Goal: Task Accomplishment & Management: Use online tool/utility

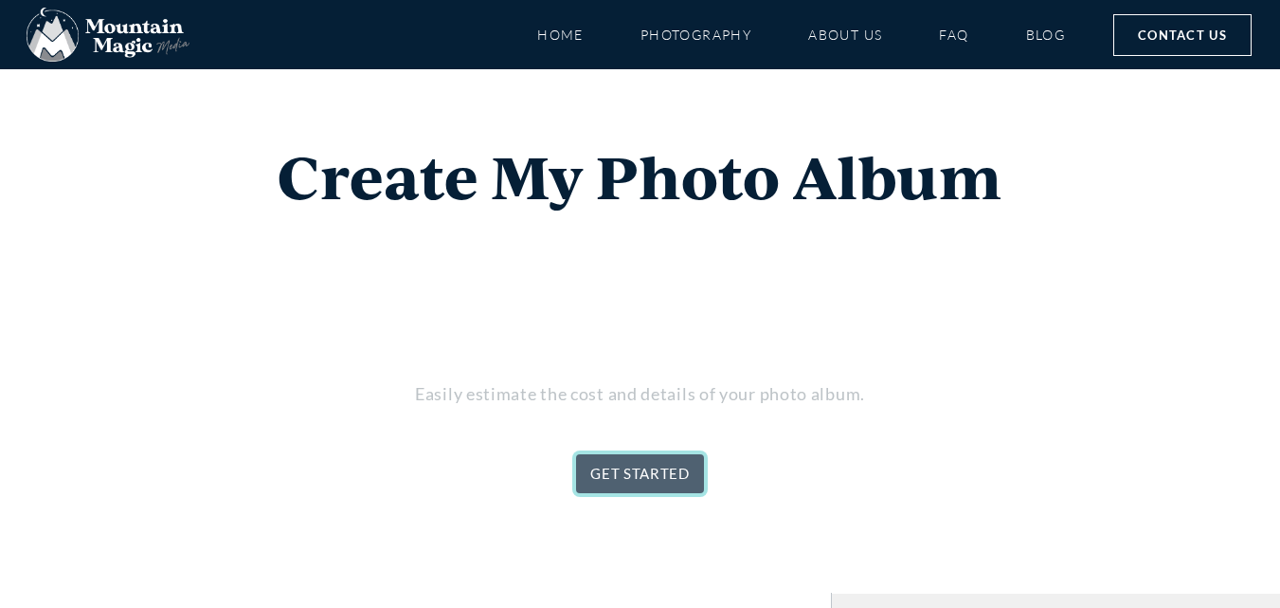
click at [644, 483] on link "GET STARTED" at bounding box center [640, 473] width 128 height 39
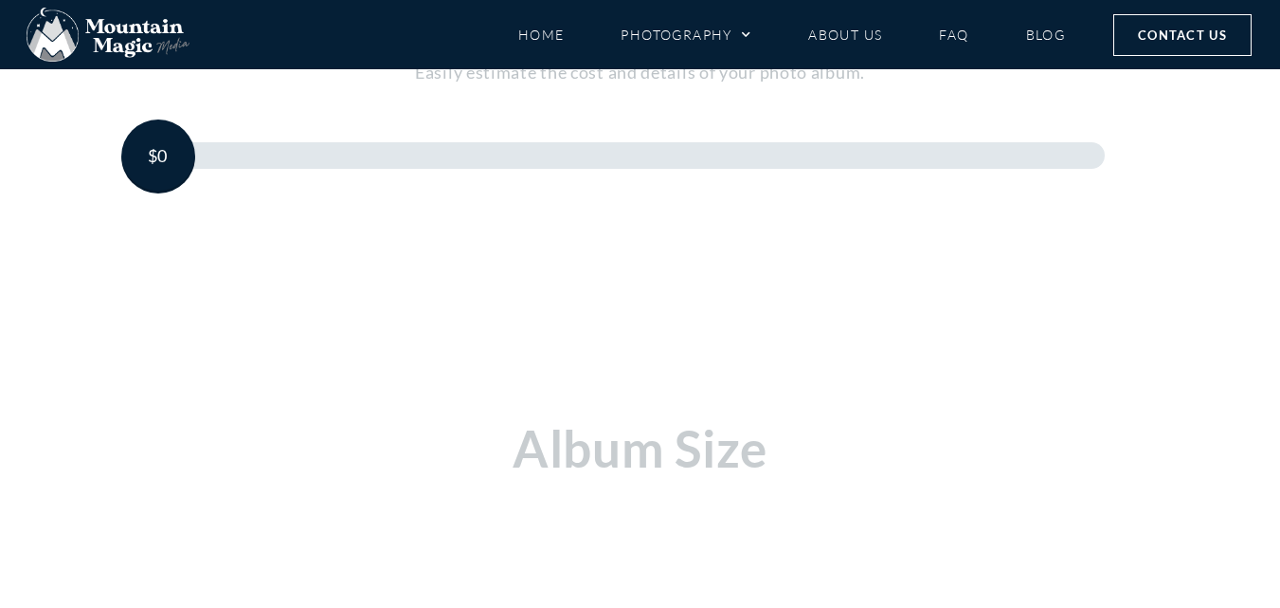
scroll to position [416, 0]
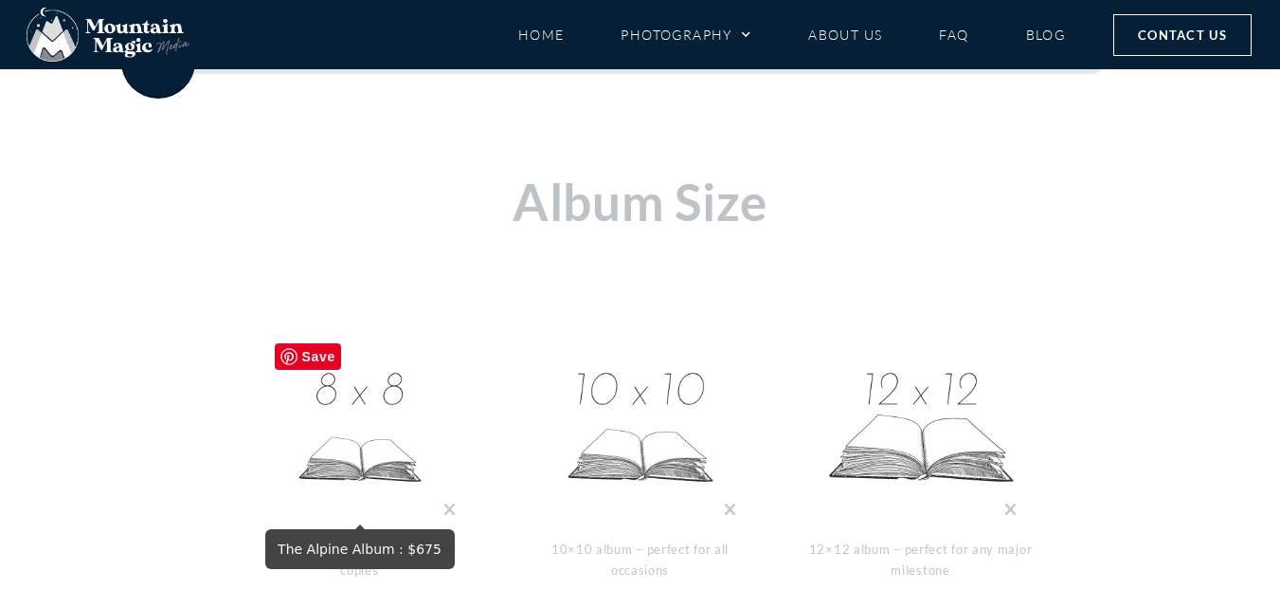
click at [374, 400] on img at bounding box center [360, 429] width 190 height 190
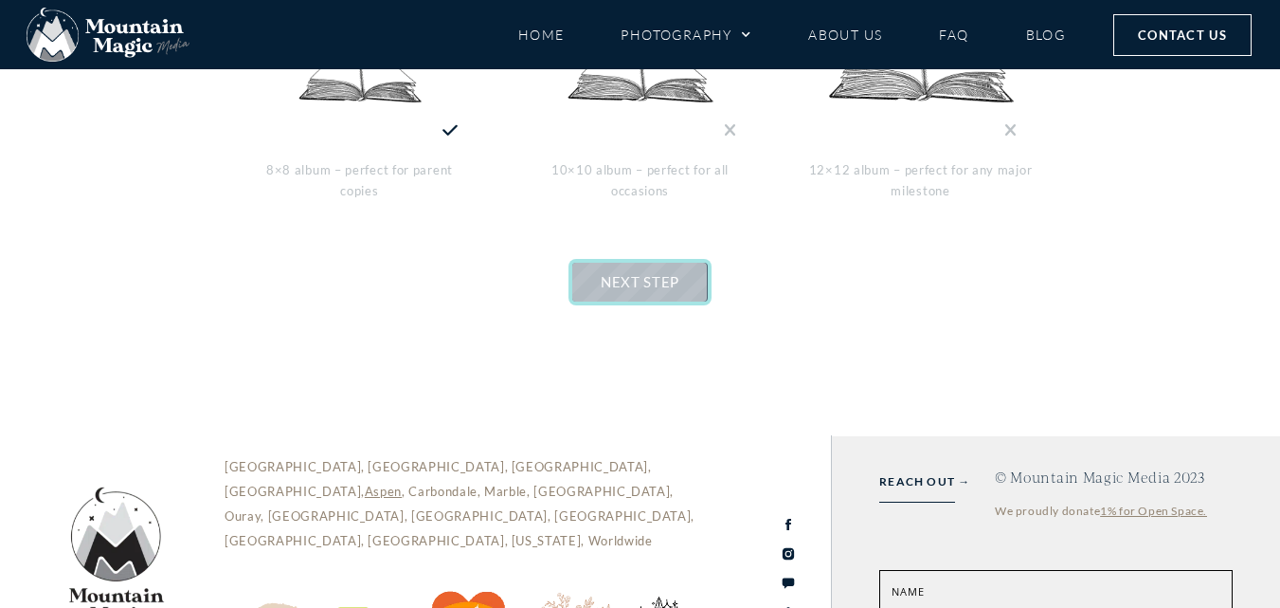
click at [653, 291] on link "NEXT STEP" at bounding box center [640, 282] width 136 height 39
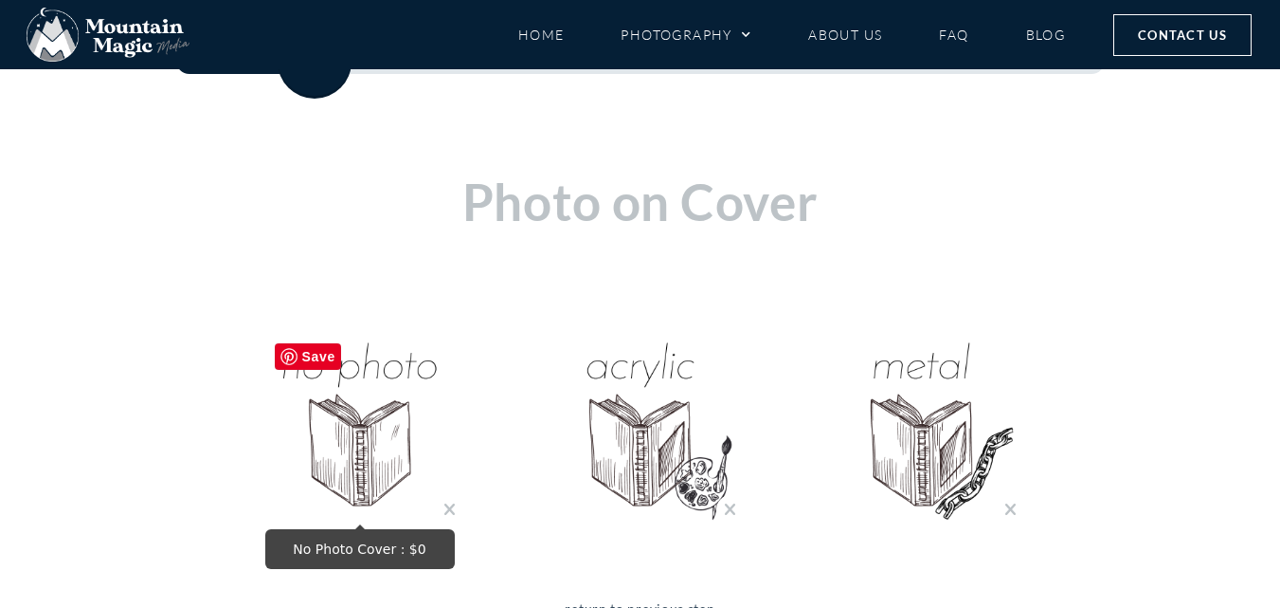
click at [393, 422] on img "No Photo Cover : $0" at bounding box center [360, 429] width 190 height 190
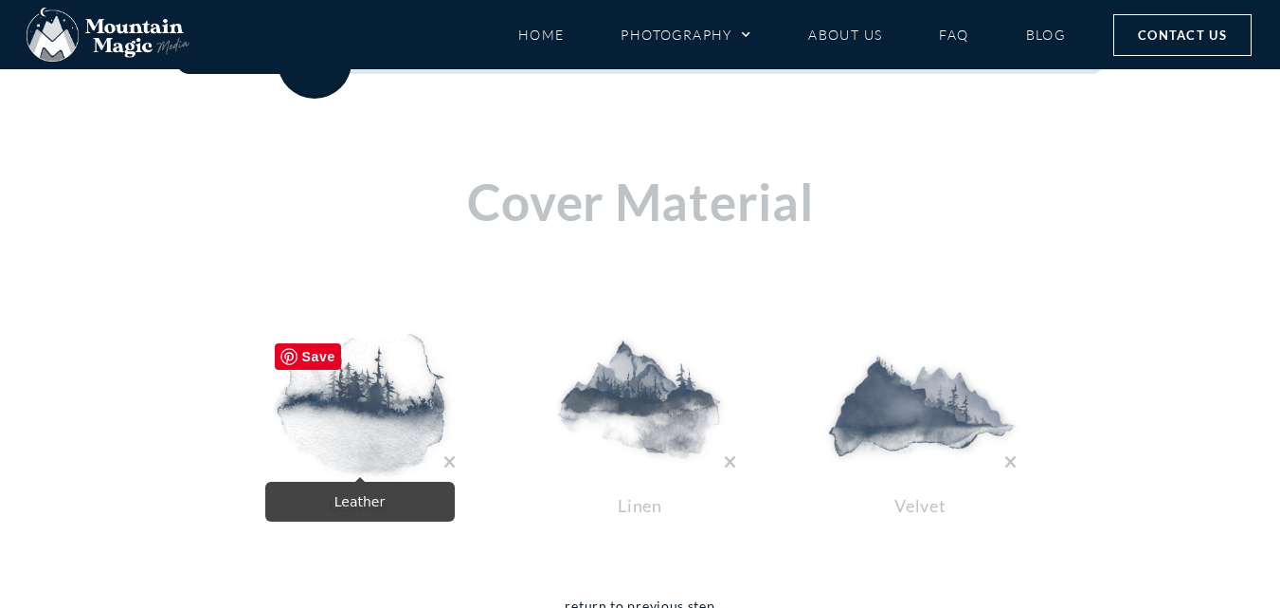
click at [313, 373] on img at bounding box center [360, 405] width 190 height 142
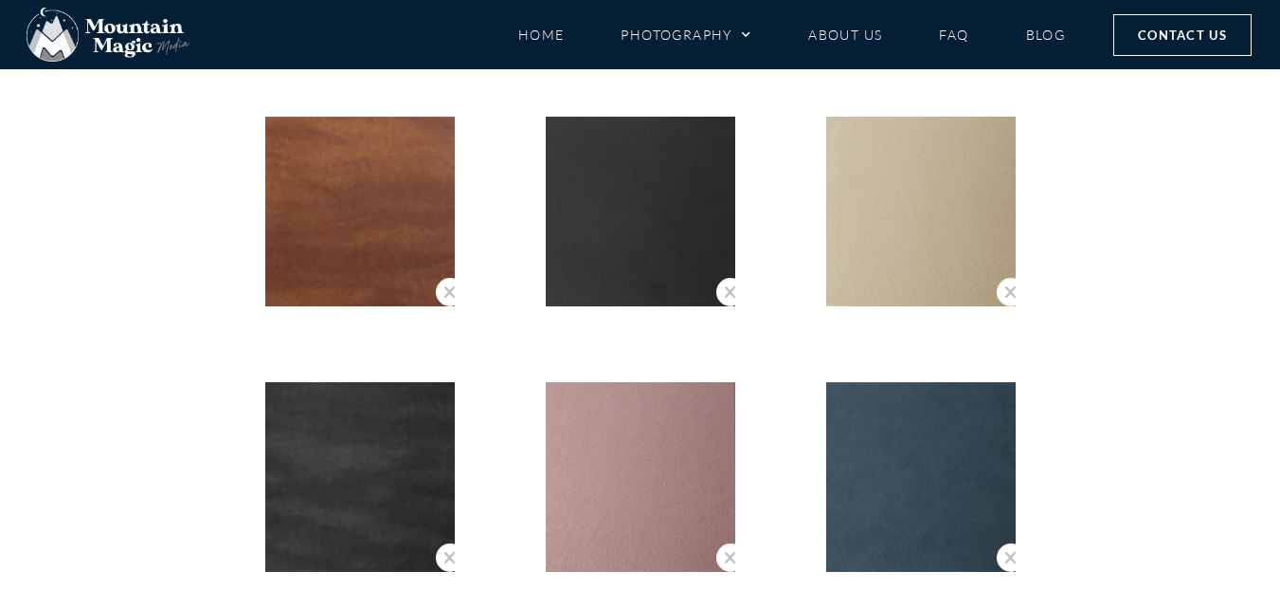
scroll to position [5534, 0]
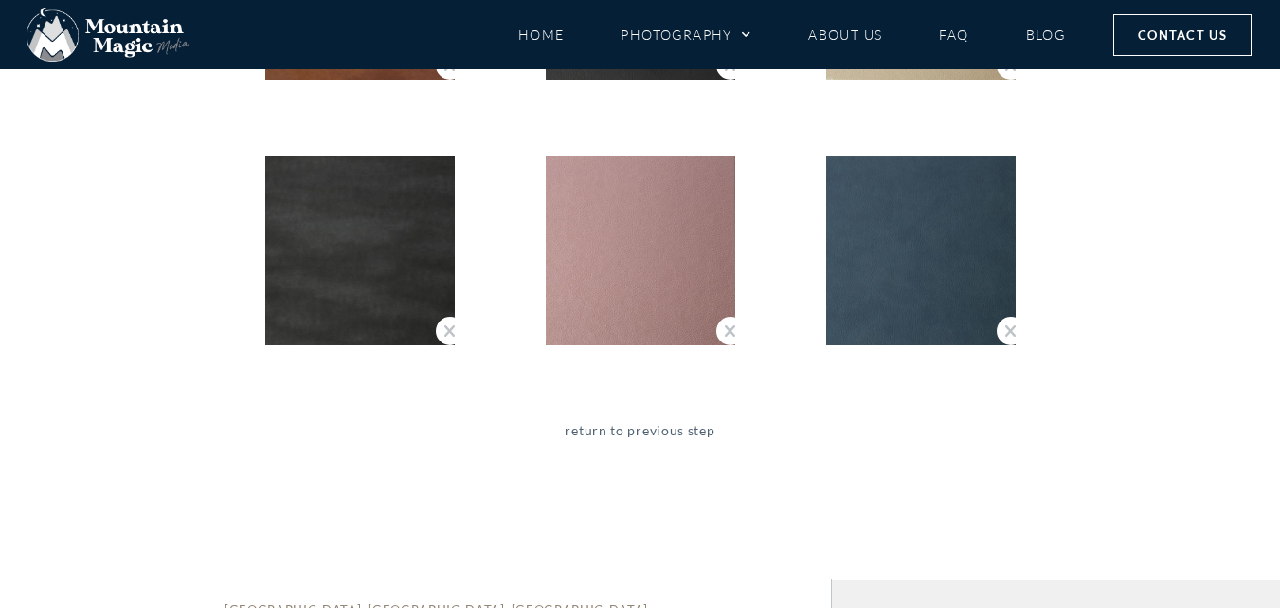
click at [652, 441] on link "return to previous step" at bounding box center [640, 443] width 150 height 49
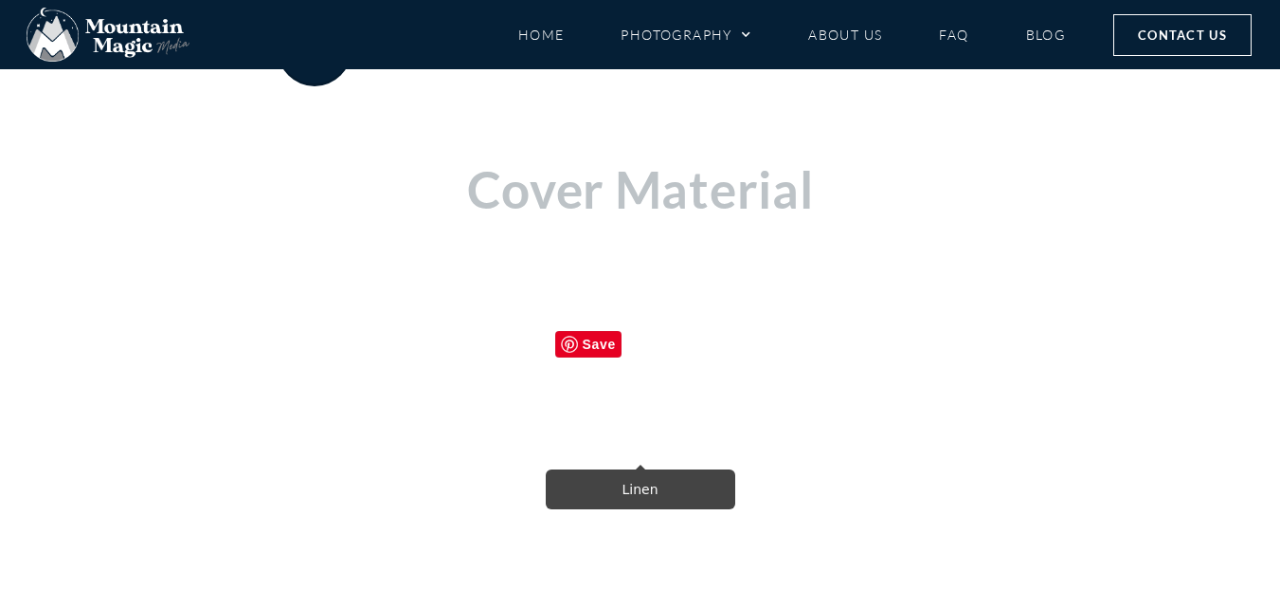
scroll to position [596, 0]
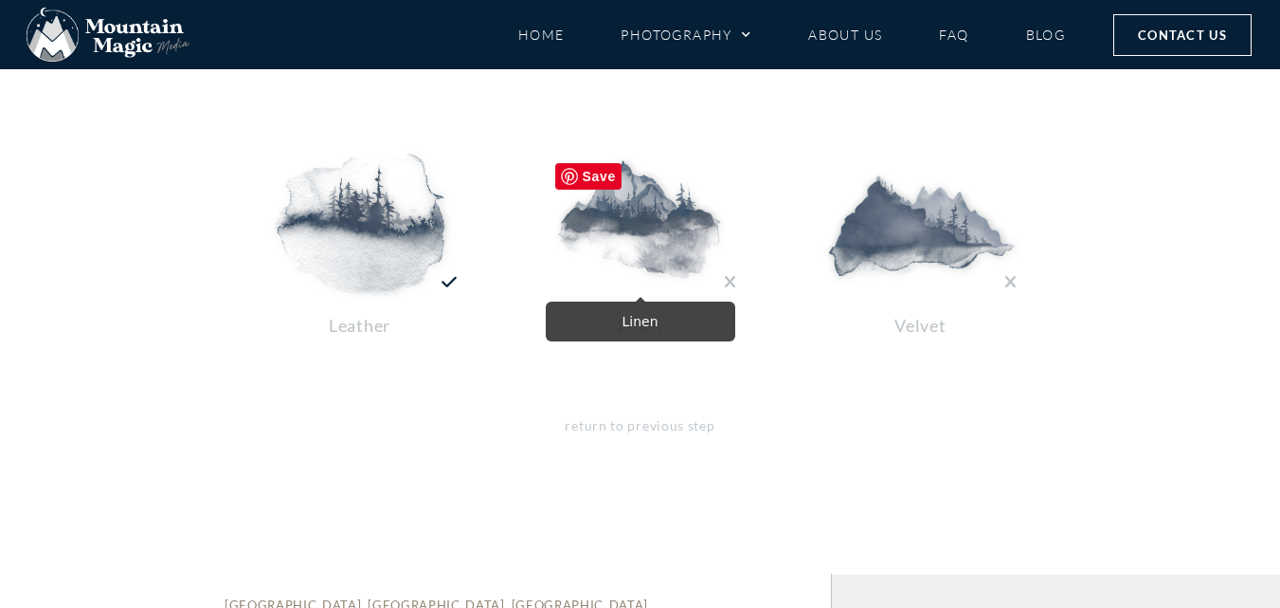
click at [644, 250] on img at bounding box center [641, 225] width 190 height 142
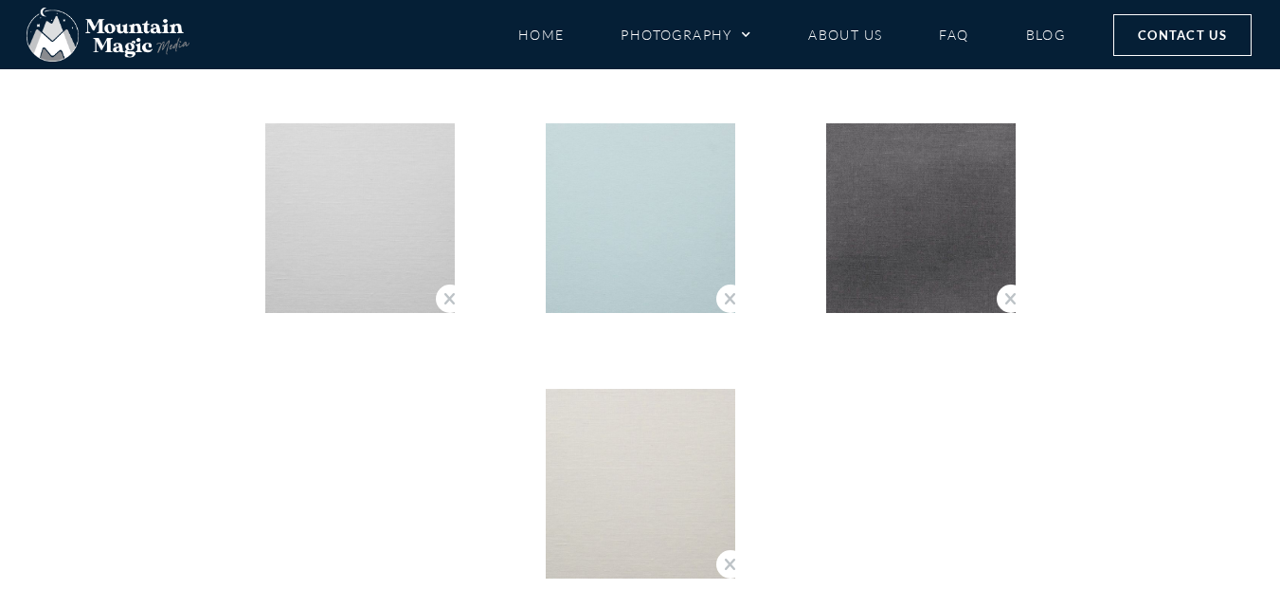
scroll to position [1364, 0]
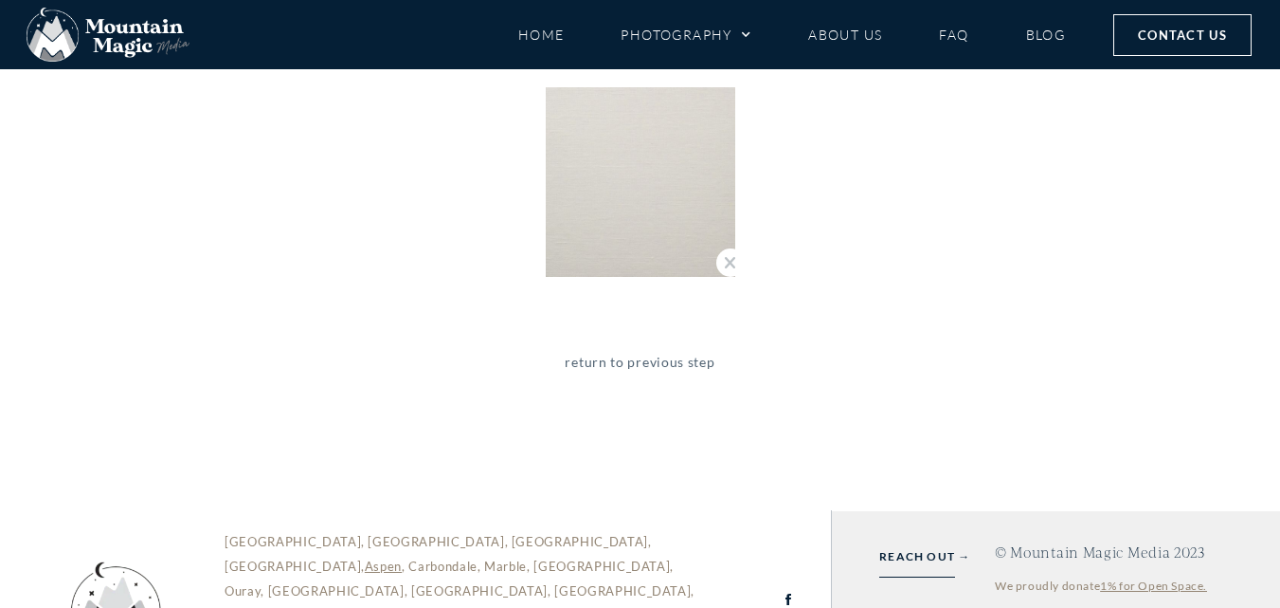
click at [659, 363] on link "return to previous step" at bounding box center [640, 375] width 150 height 49
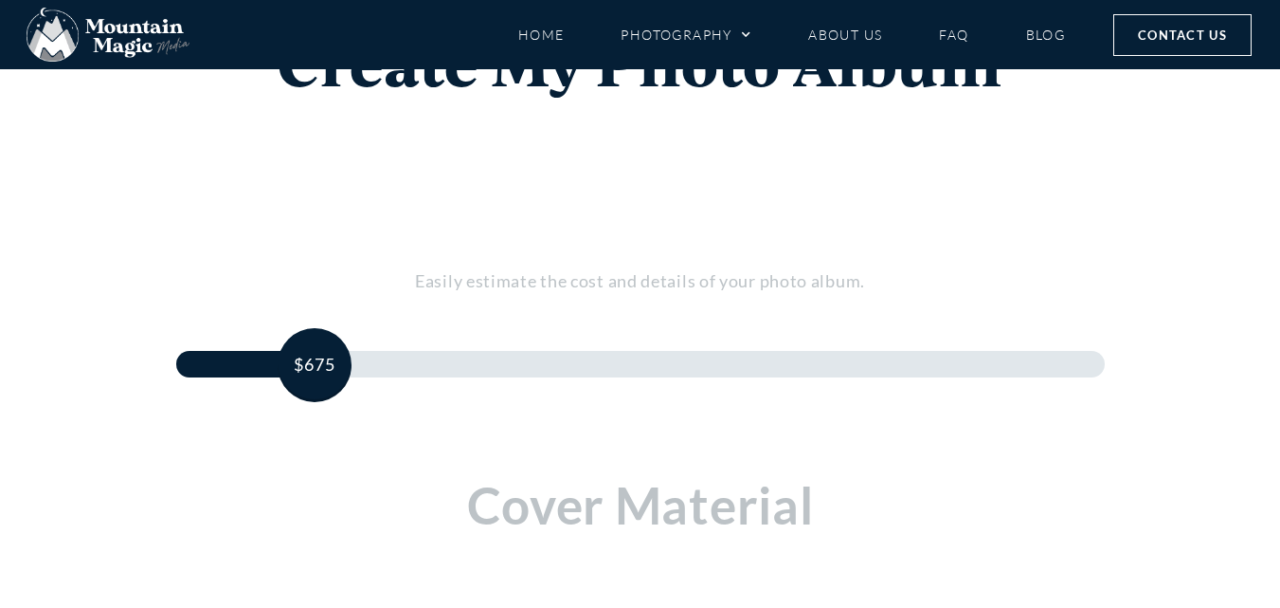
scroll to position [397, 0]
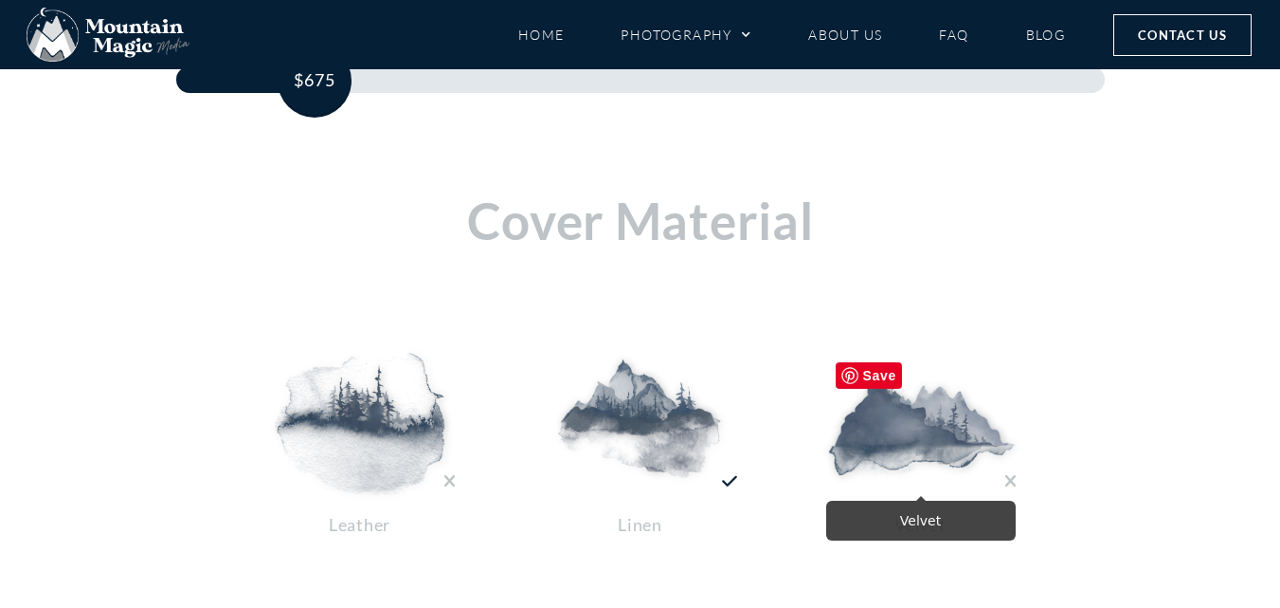
click at [883, 396] on img at bounding box center [921, 424] width 190 height 142
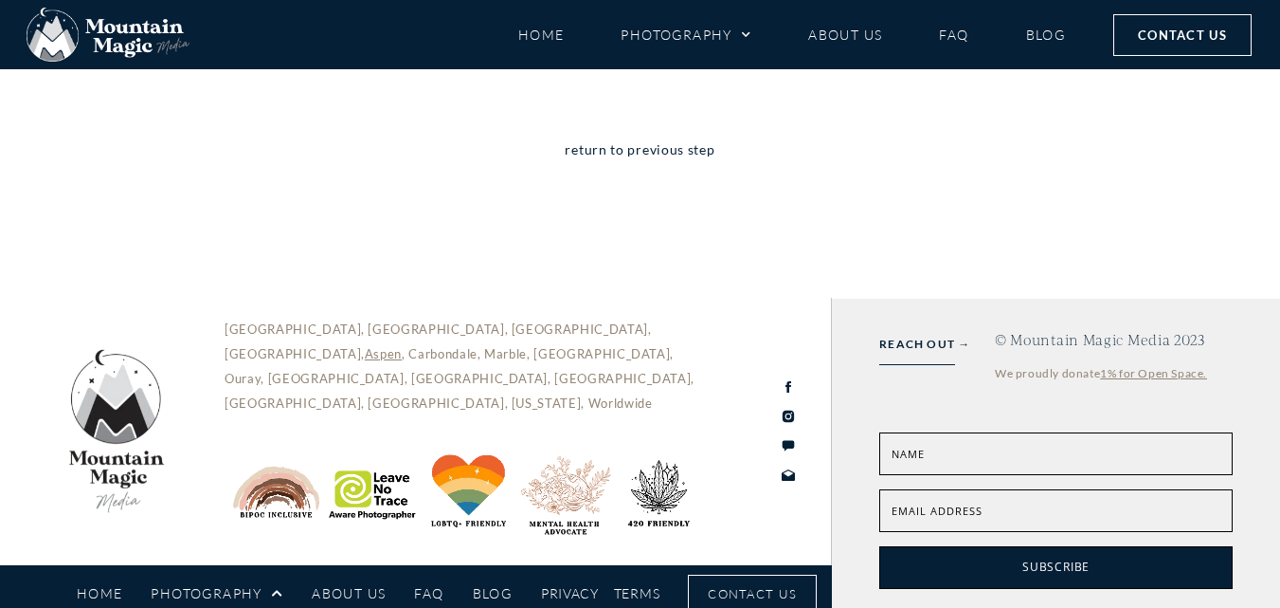
scroll to position [2447, 0]
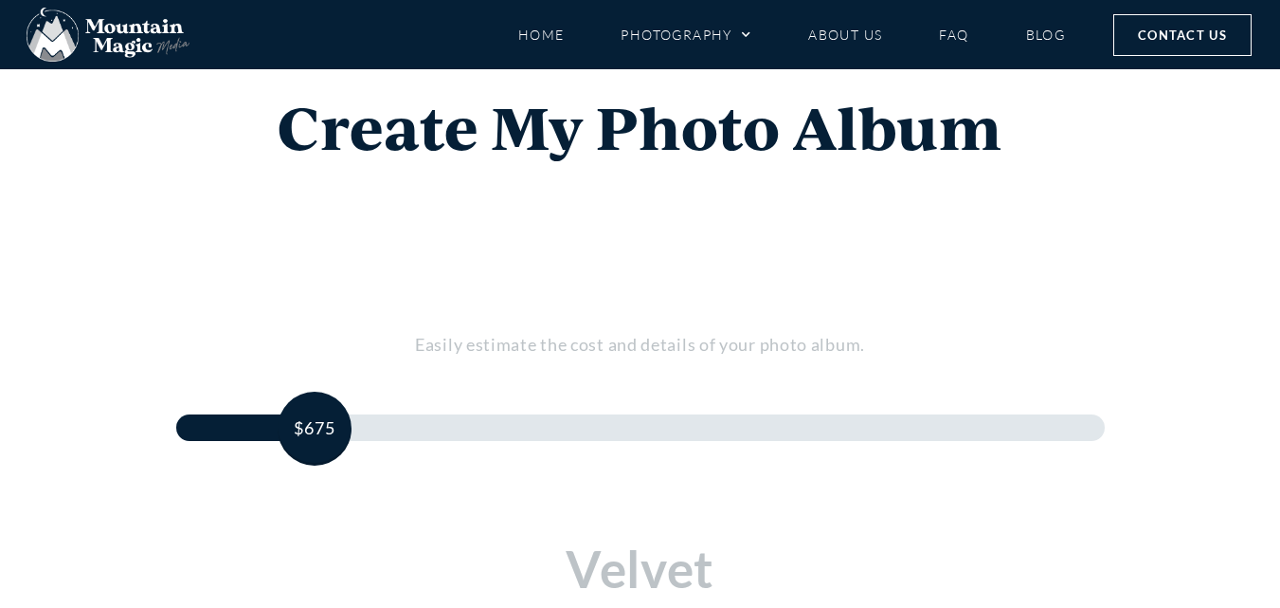
scroll to position [0, 0]
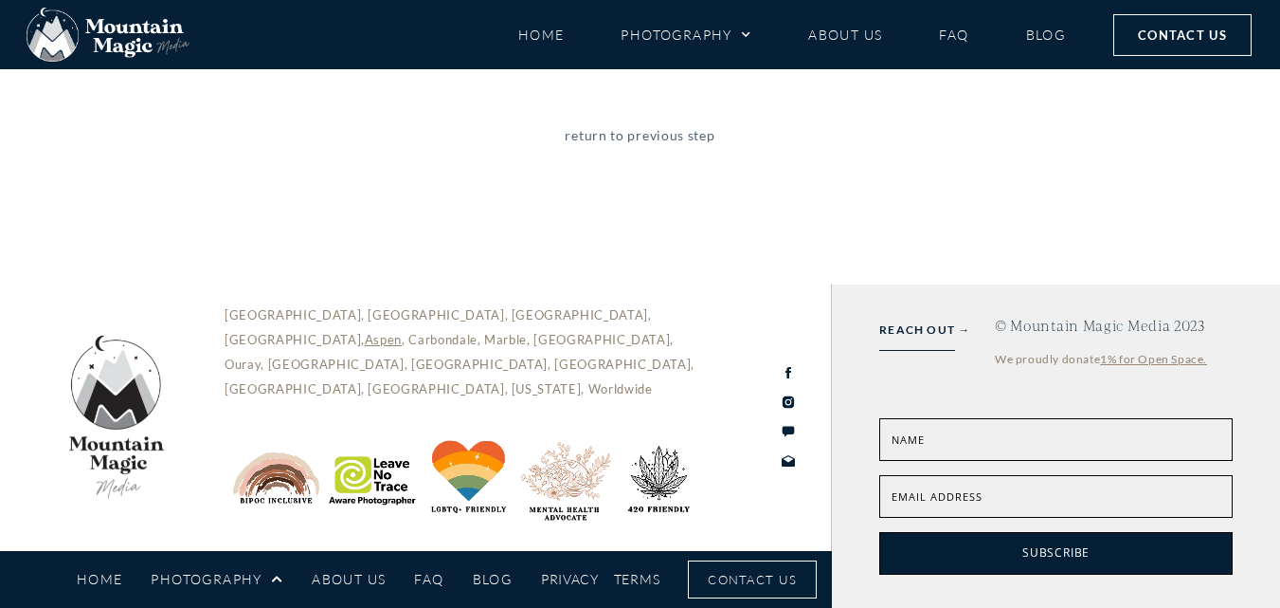
click at [615, 140] on link "return to previous step" at bounding box center [640, 148] width 150 height 49
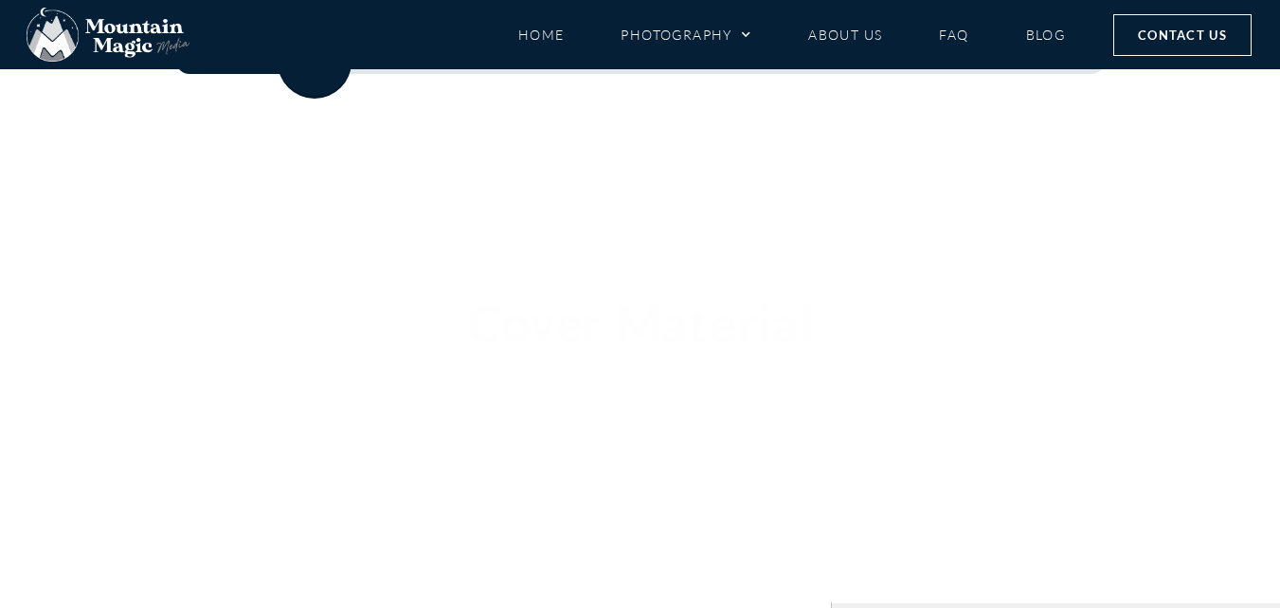
scroll to position [480, 0]
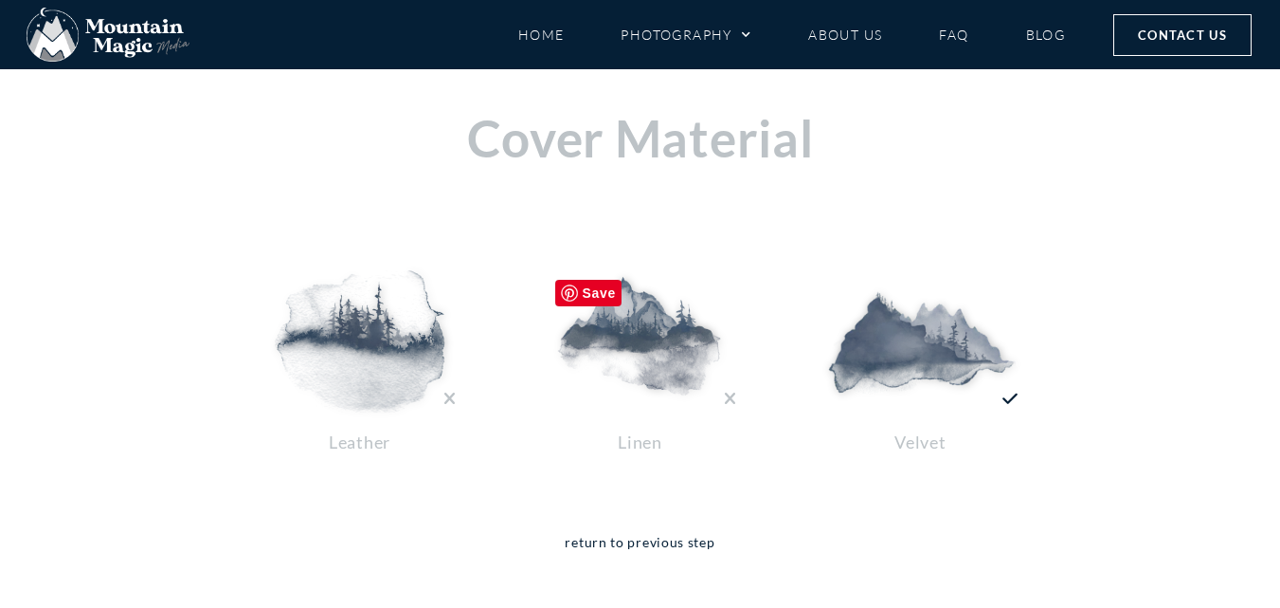
click at [666, 286] on img at bounding box center [641, 341] width 190 height 142
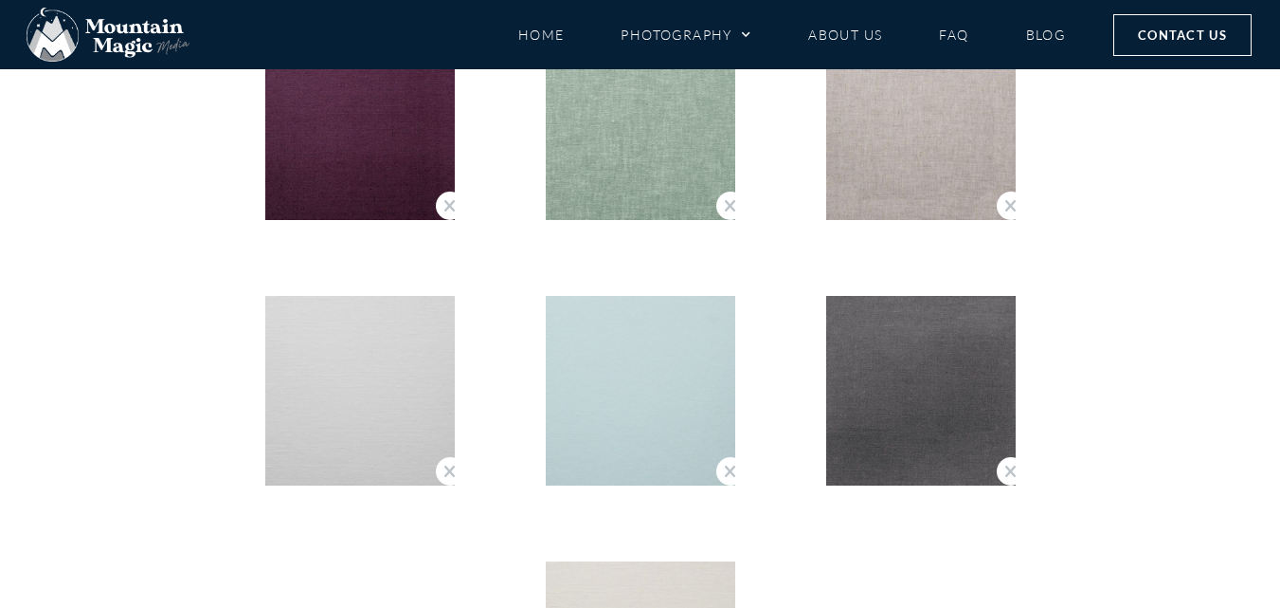
scroll to position [1269, 0]
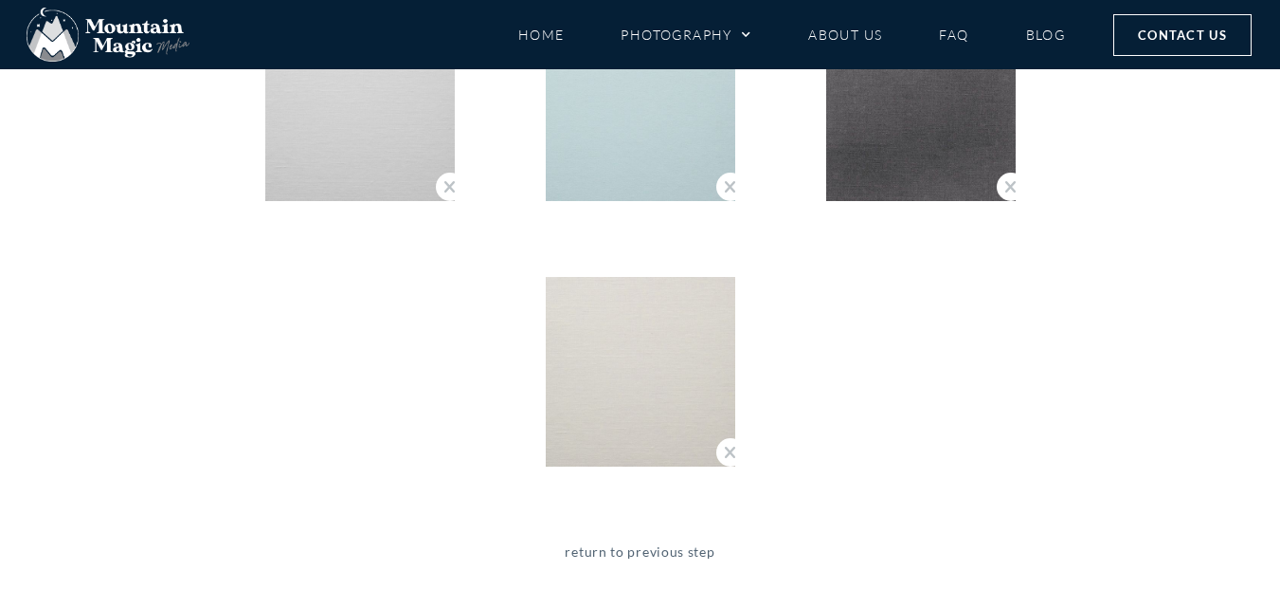
click at [626, 547] on link "return to previous step" at bounding box center [640, 564] width 150 height 49
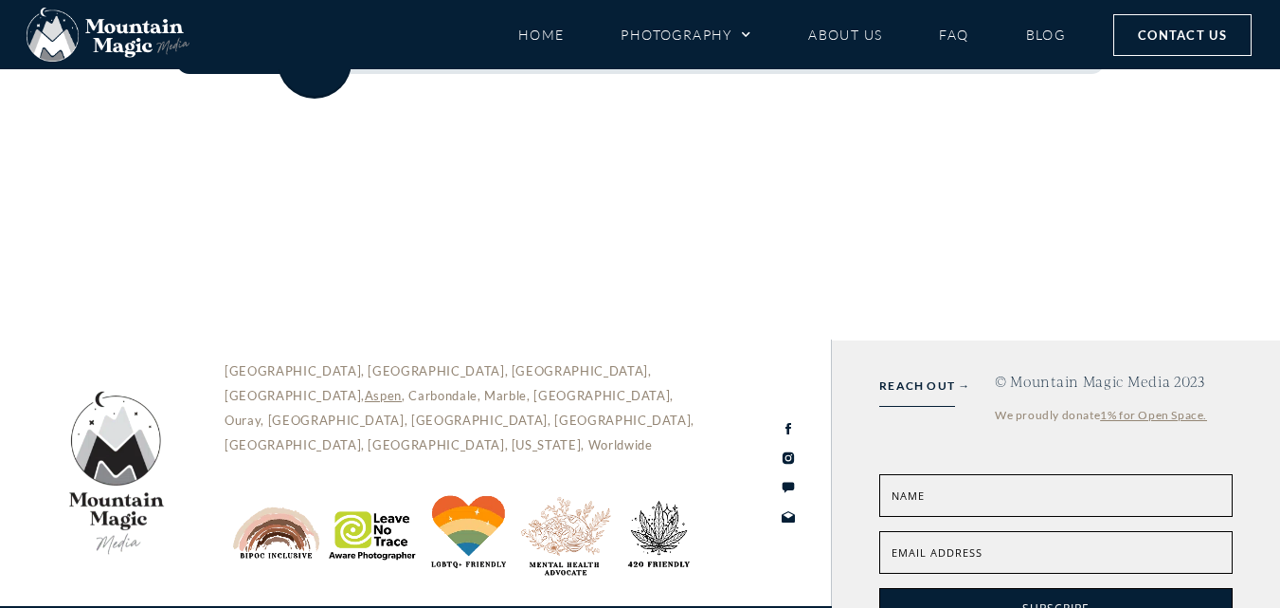
scroll to position [526, 0]
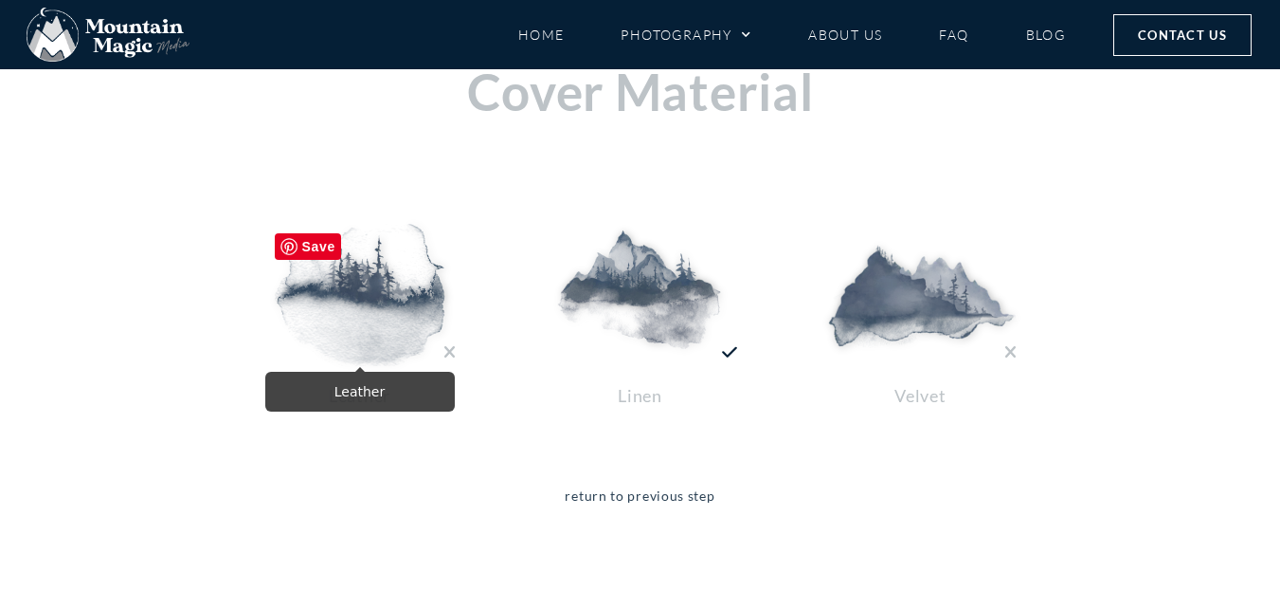
click at [313, 234] on span "Save" at bounding box center [308, 246] width 67 height 27
click at [357, 304] on img at bounding box center [360, 295] width 190 height 142
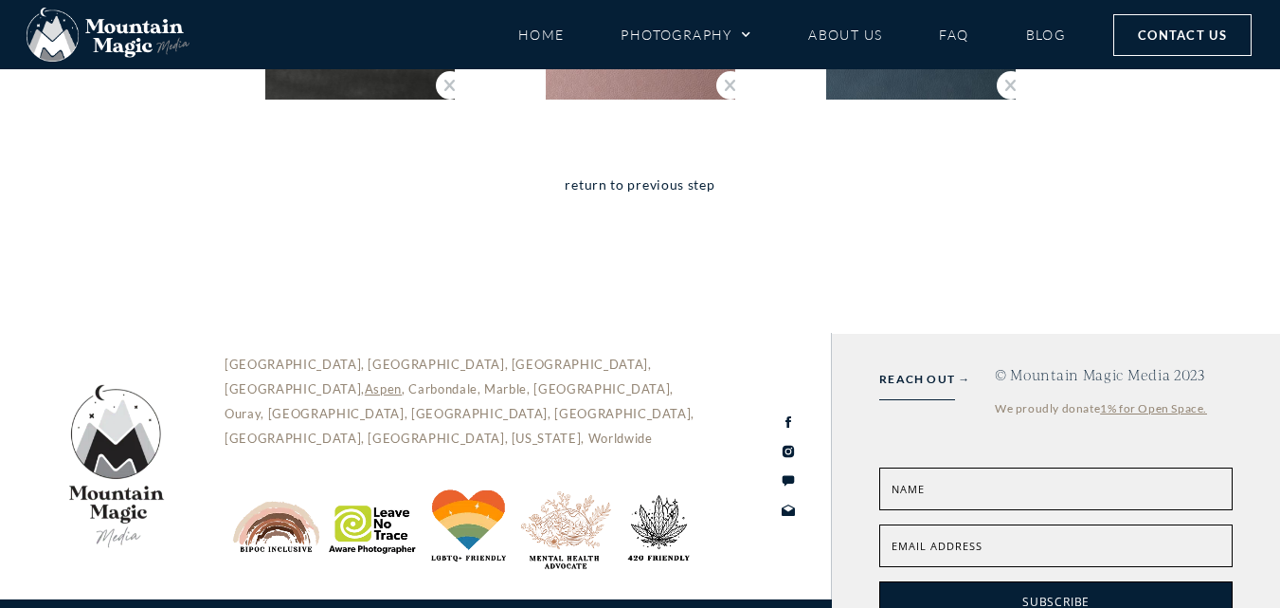
scroll to position [5828, 0]
